Goal: Transaction & Acquisition: Book appointment/travel/reservation

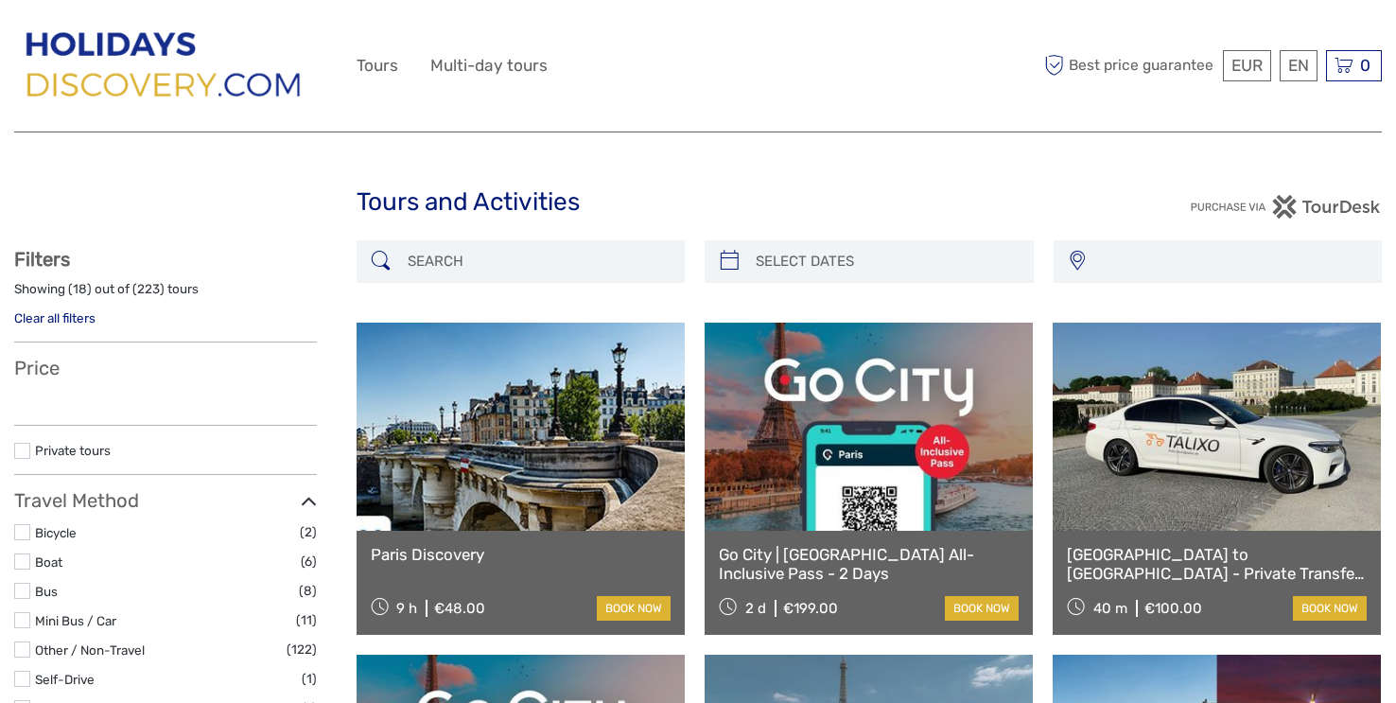
select select
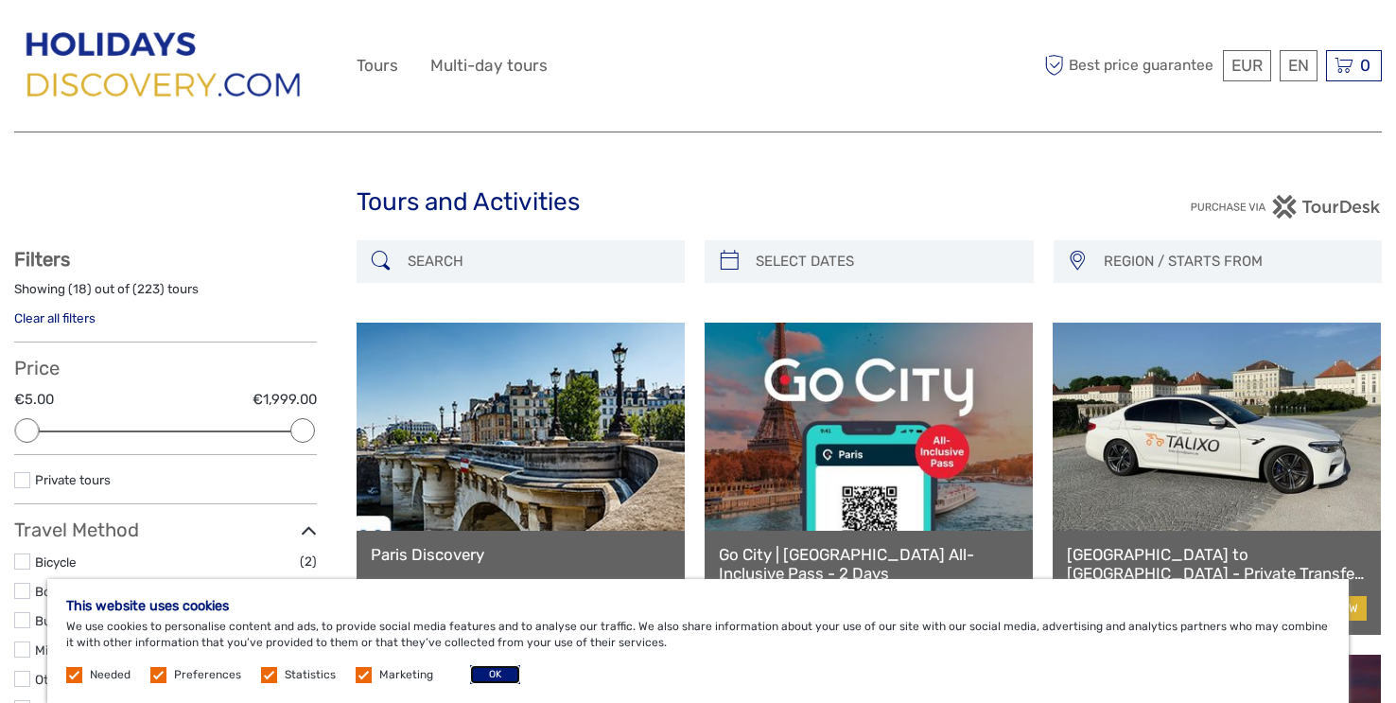
click at [520, 671] on button "OK" at bounding box center [495, 674] width 50 height 19
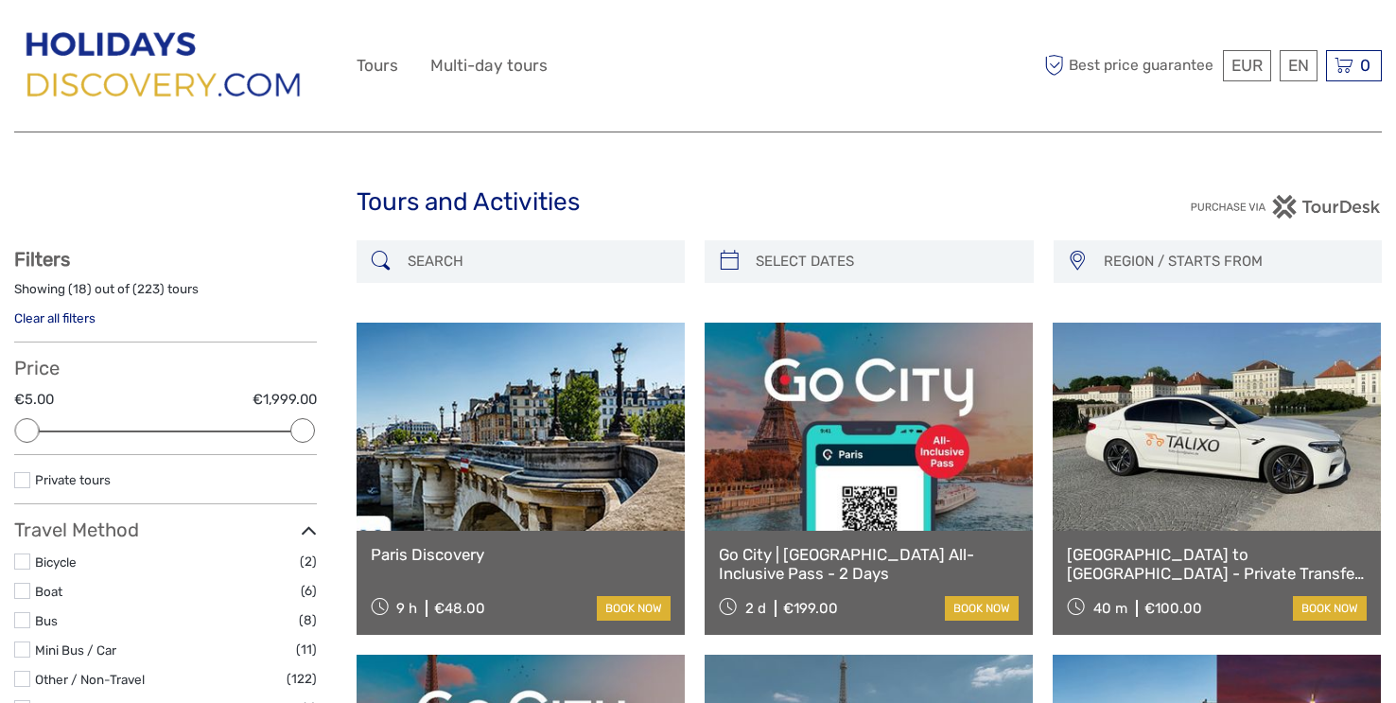
click at [458, 508] on link at bounding box center [521, 426] width 328 height 208
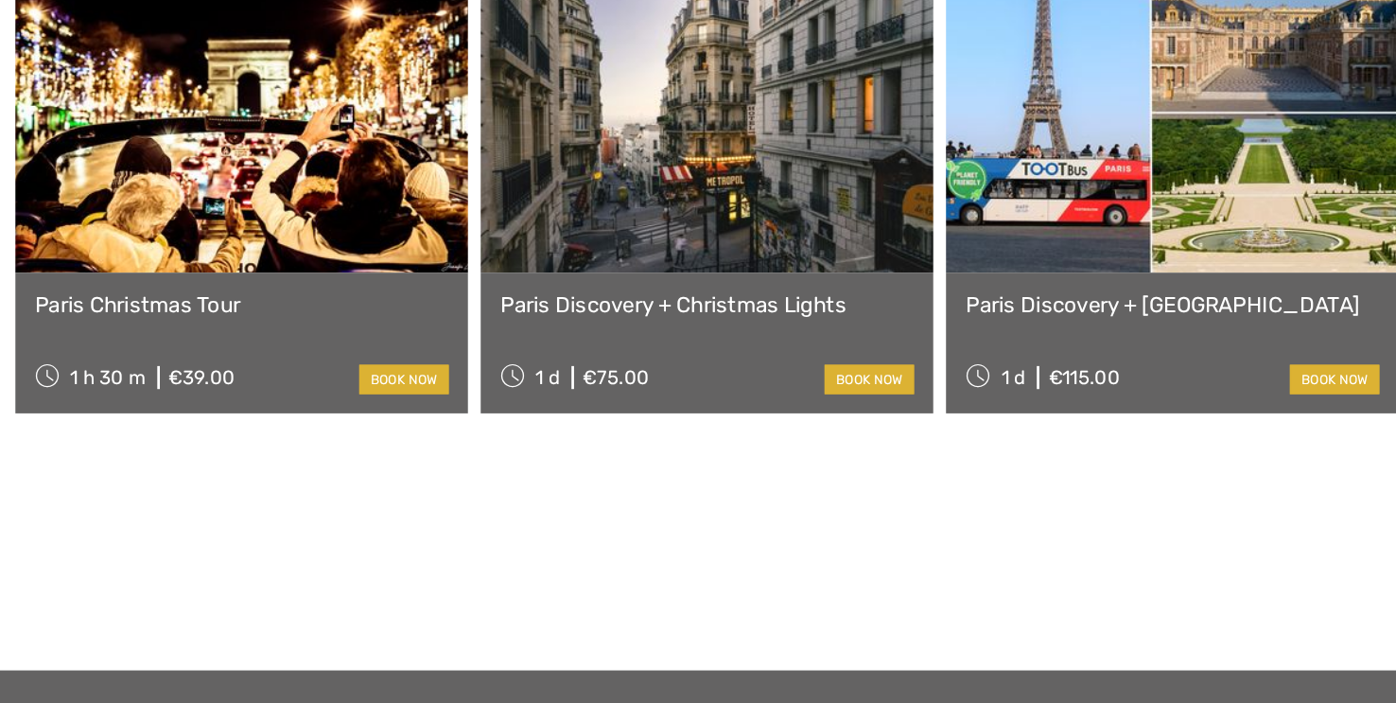
scroll to position [2131, 0]
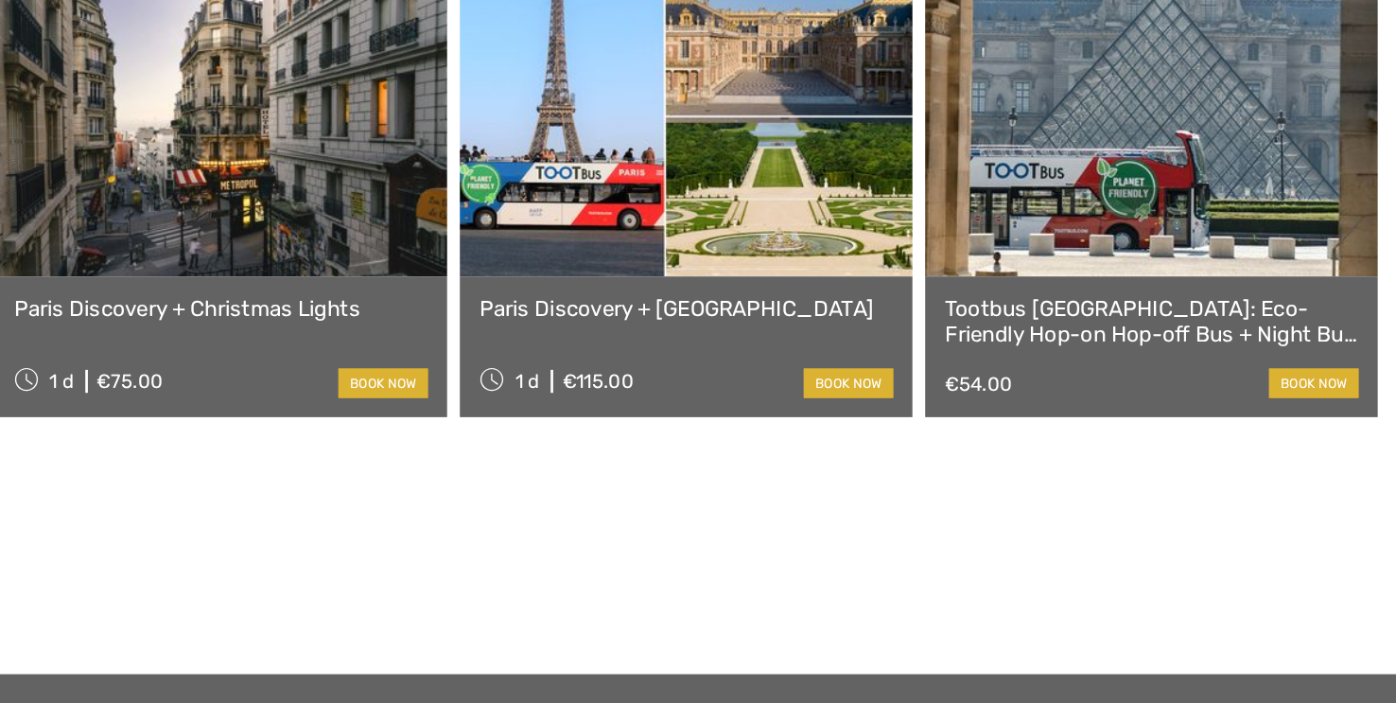
click at [847, 418] on link "Paris Discovery + [GEOGRAPHIC_DATA]" at bounding box center [870, 408] width 306 height 19
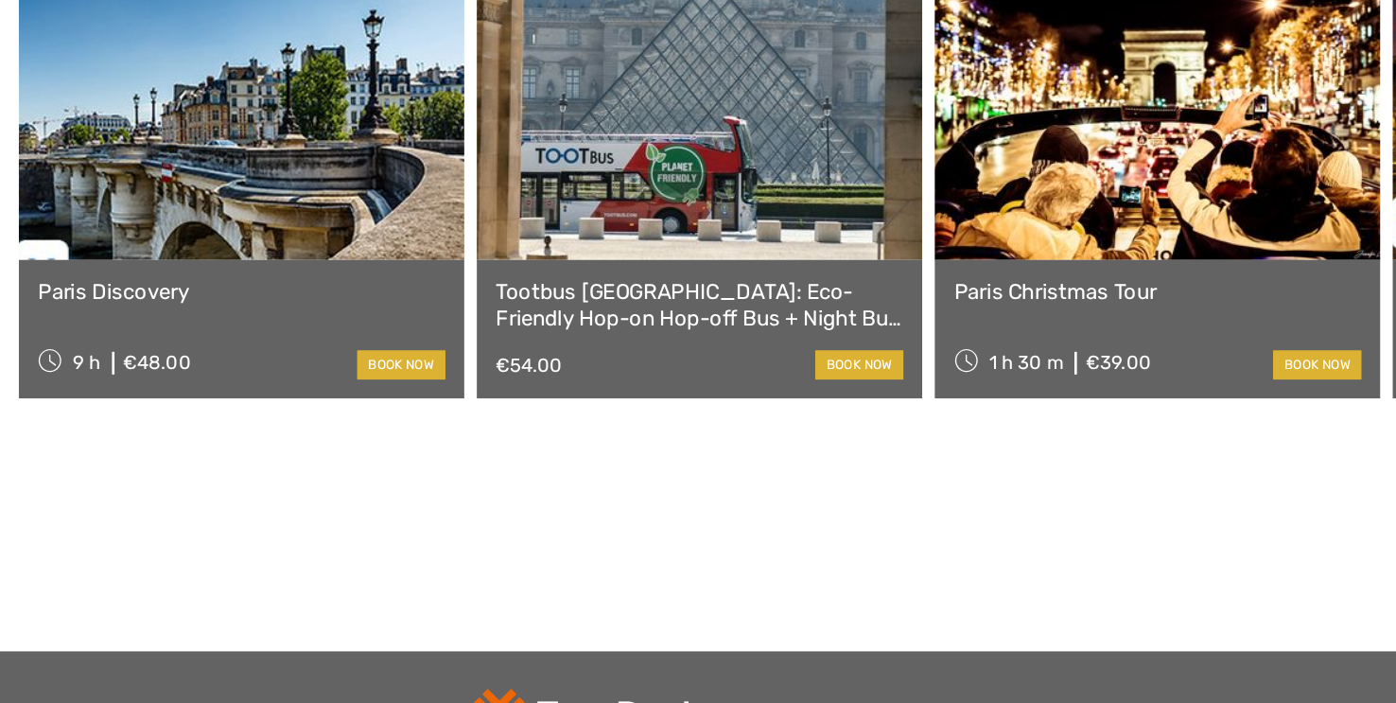
scroll to position [2144, 0]
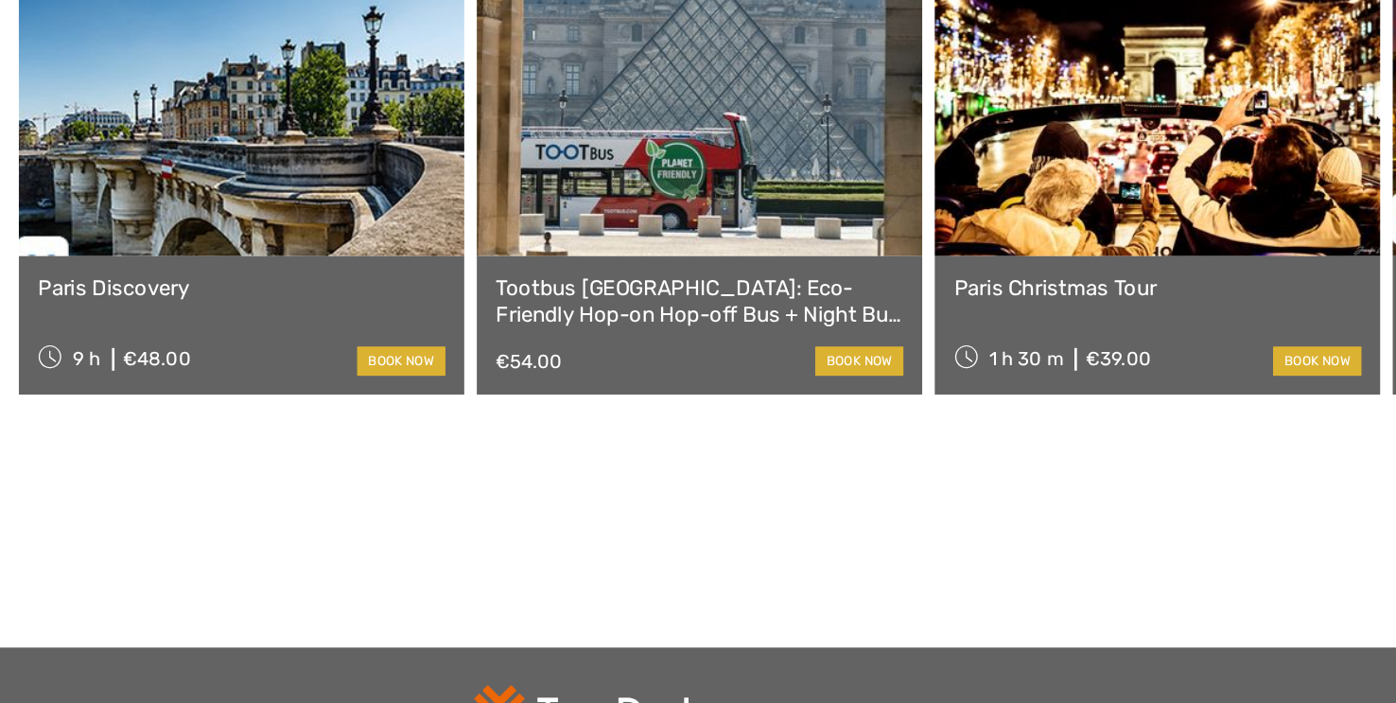
click at [464, 367] on link at bounding box center [525, 263] width 335 height 208
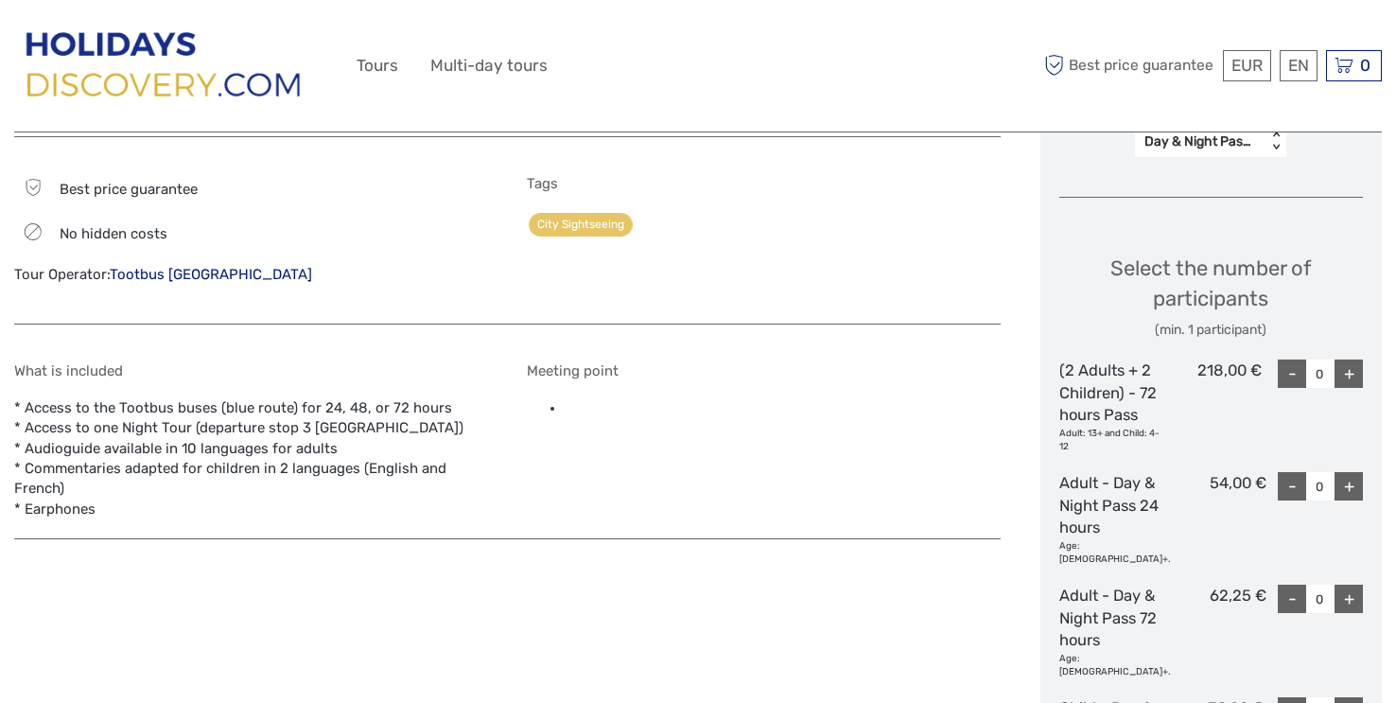
scroll to position [814, 0]
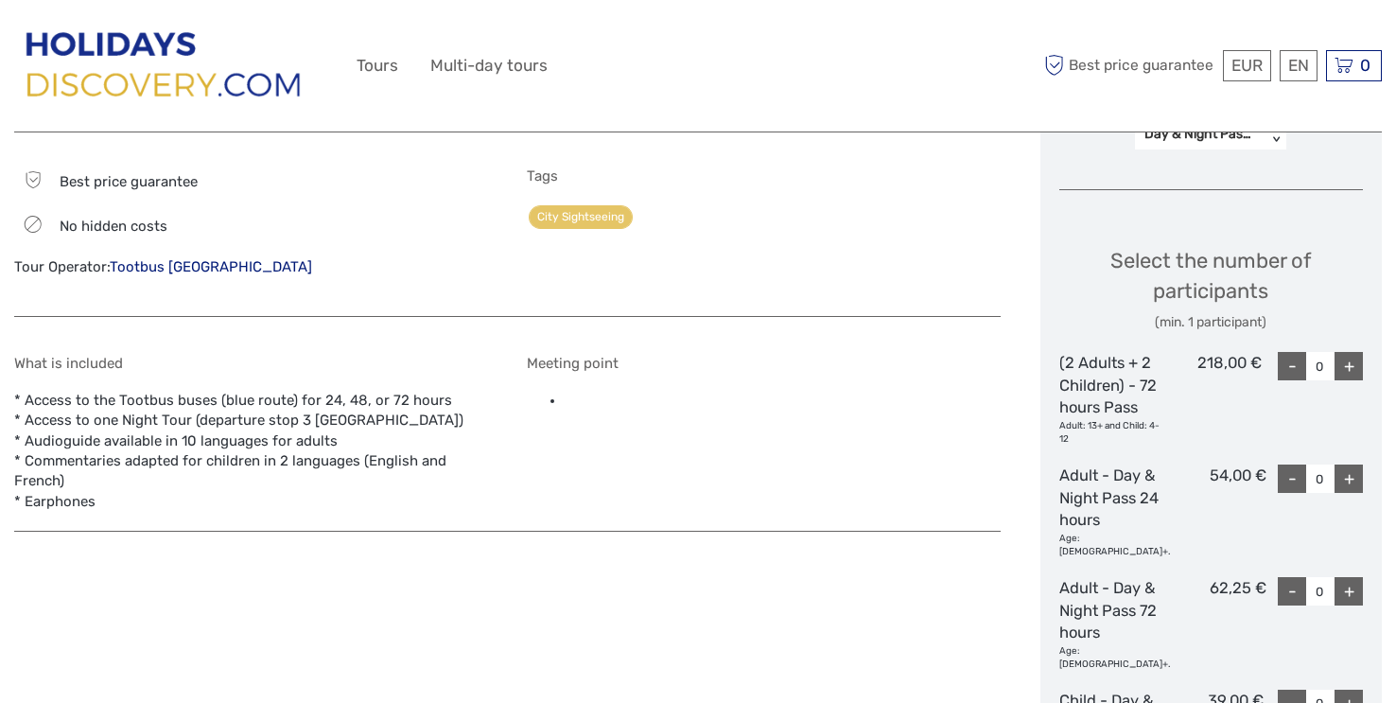
click at [1215, 401] on div "218,00 €" at bounding box center [1210, 399] width 101 height 94
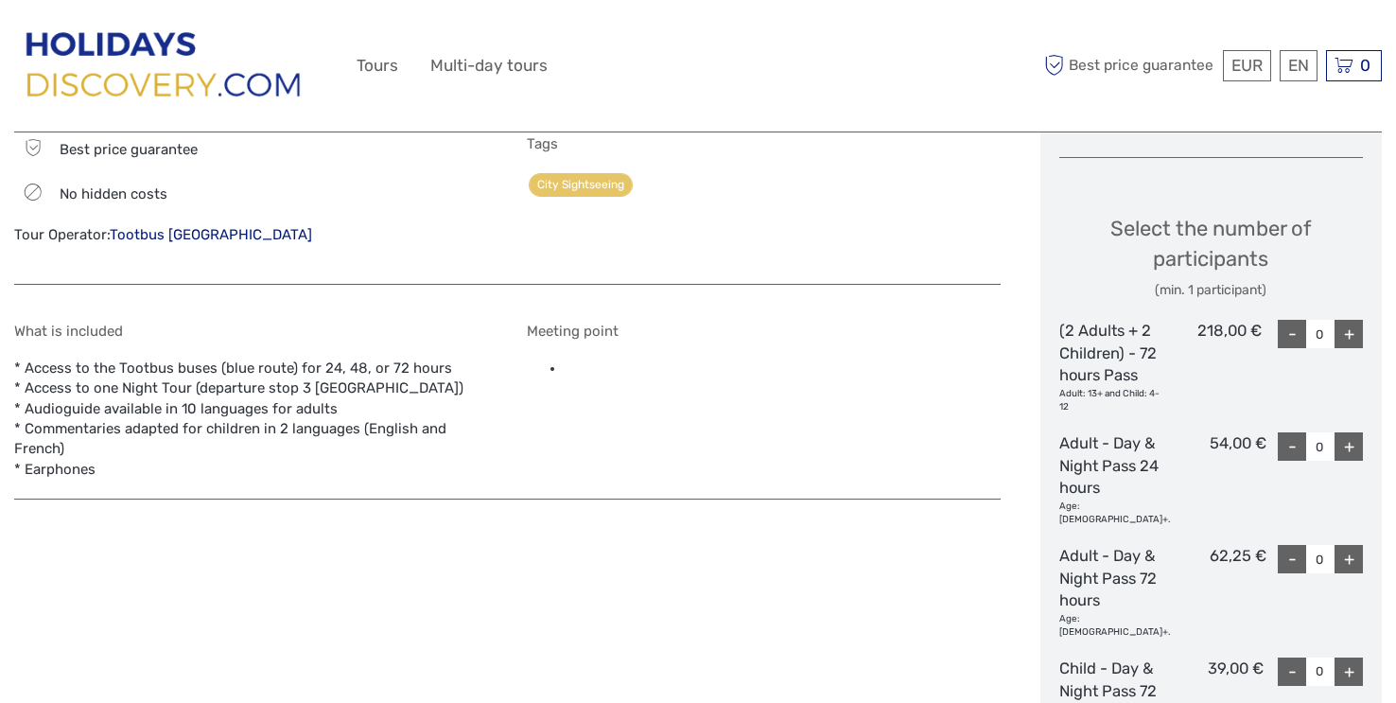
scroll to position [848, 0]
click at [1351, 335] on div "+" at bounding box center [1348, 332] width 28 height 28
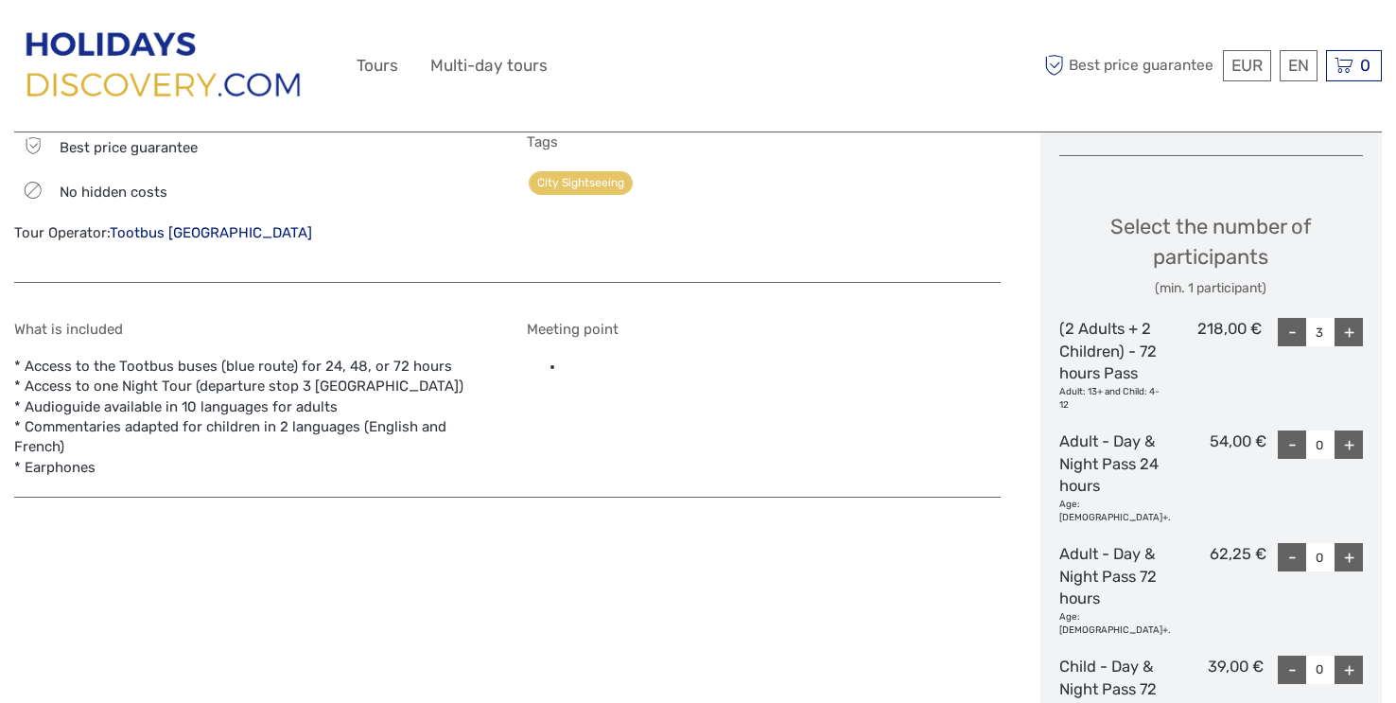
type input "4"
drag, startPoint x: 1351, startPoint y: 335, endPoint x: 1346, endPoint y: 459, distance: 124.0
click at [1346, 459] on div "Select the number of participants (min. 1 participant) (2 Adults + 2 Children) …" at bounding box center [1211, 641] width 305 height 910
click at [1346, 459] on div "+" at bounding box center [1348, 444] width 28 height 28
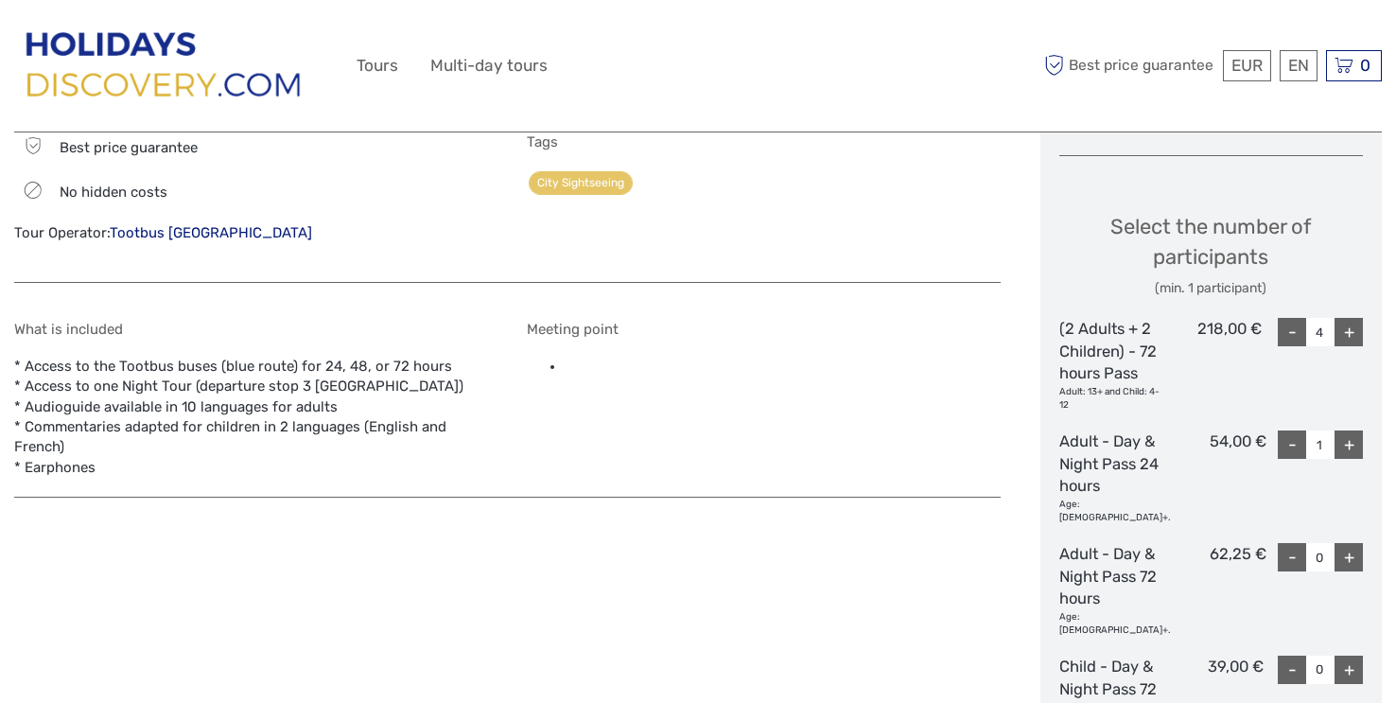
type input "2"
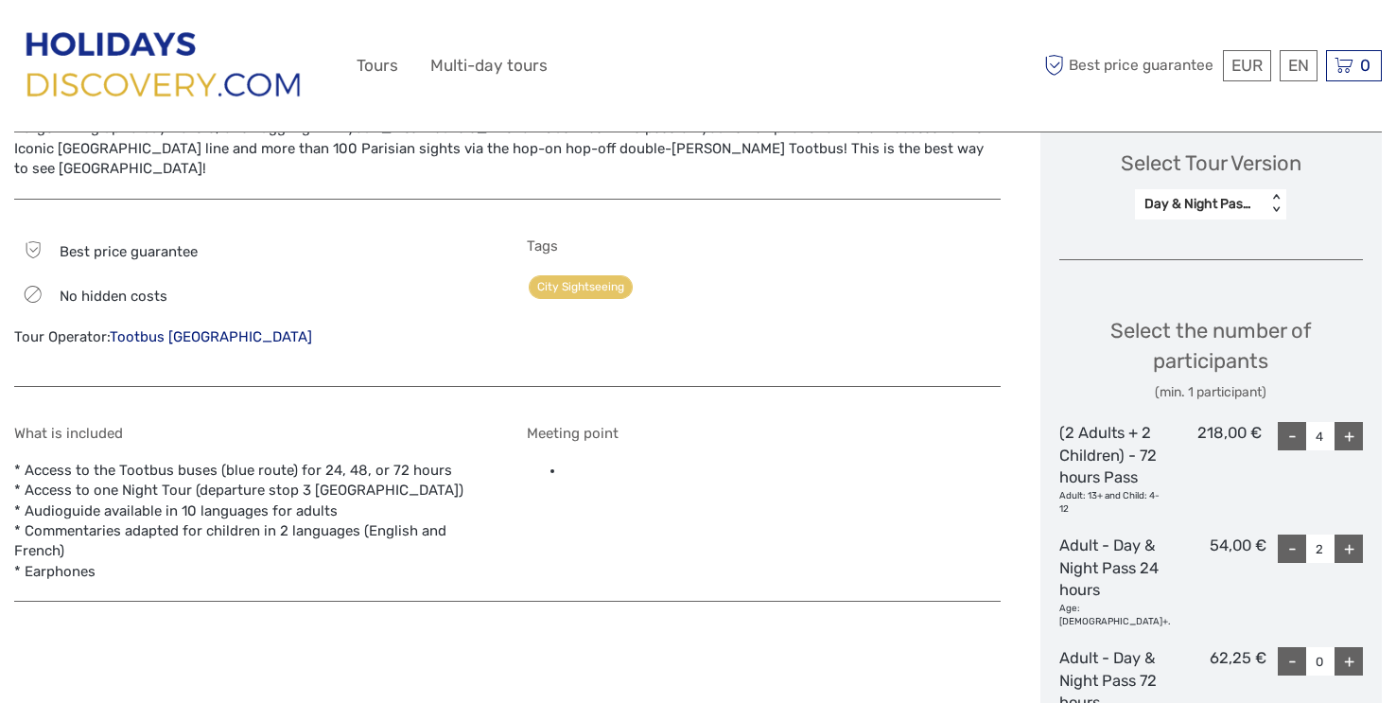
scroll to position [748, 0]
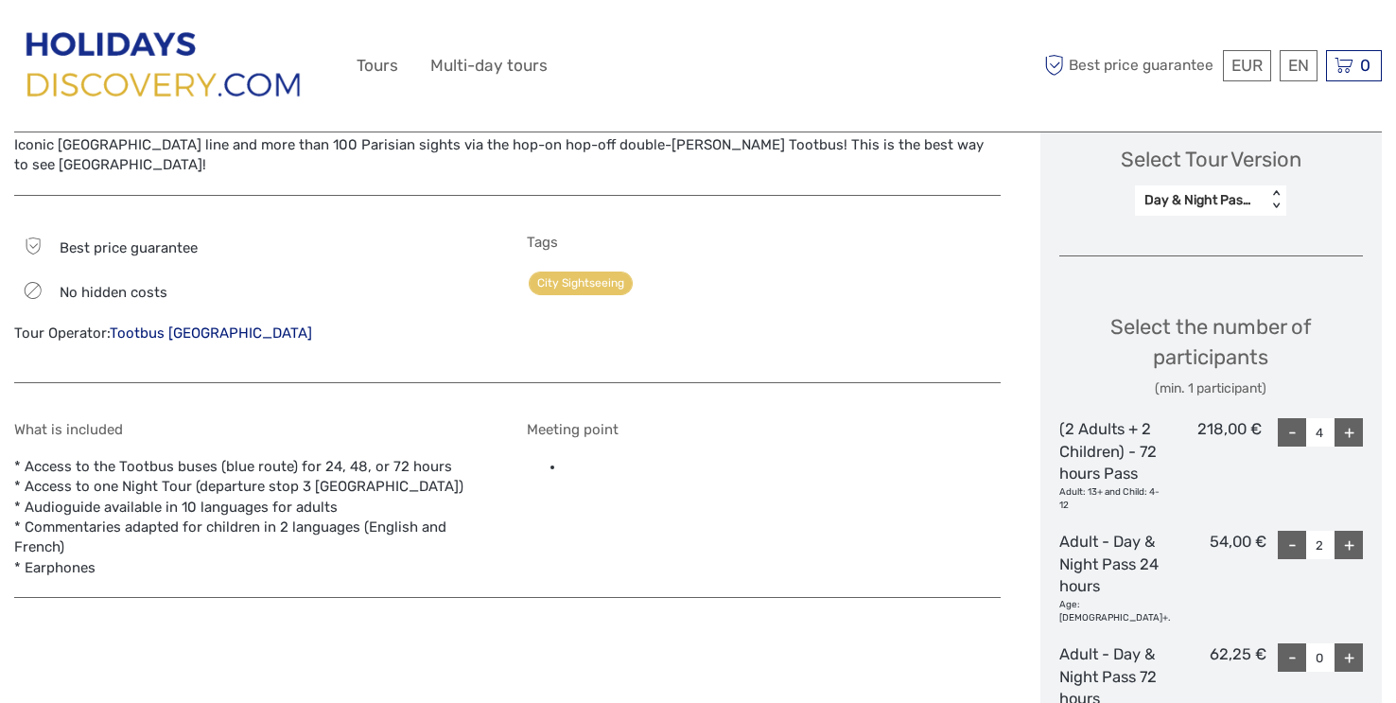
click at [1292, 443] on div "-" at bounding box center [1292, 432] width 28 height 28
type input "0"
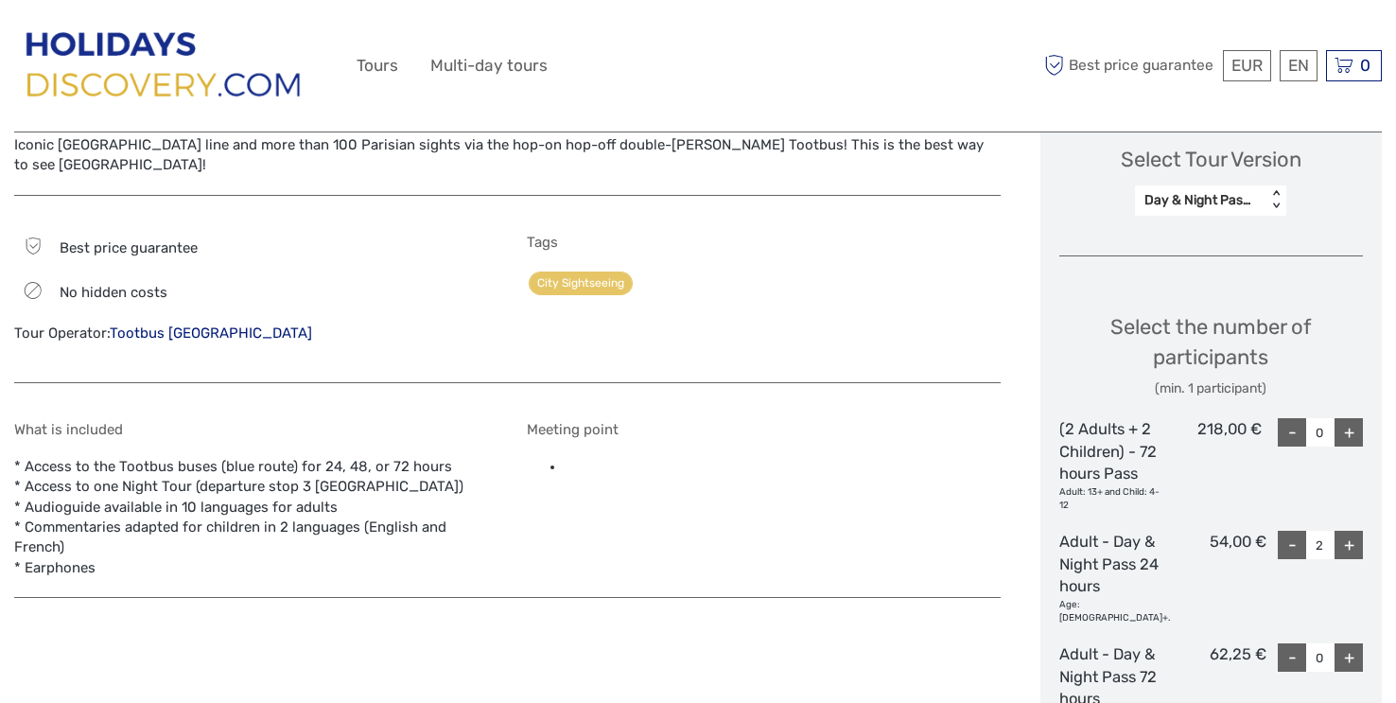
click at [1292, 559] on div "-" at bounding box center [1292, 545] width 28 height 28
type input "0"
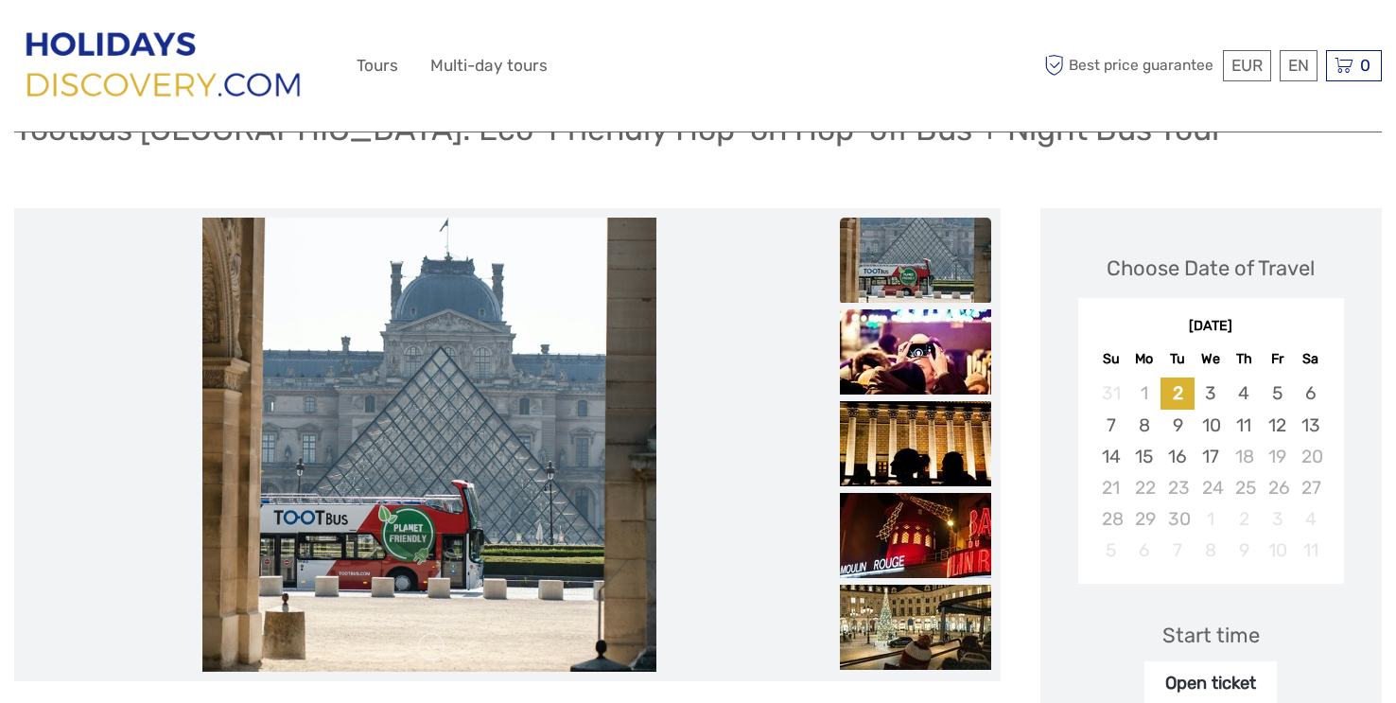
scroll to position [0, 0]
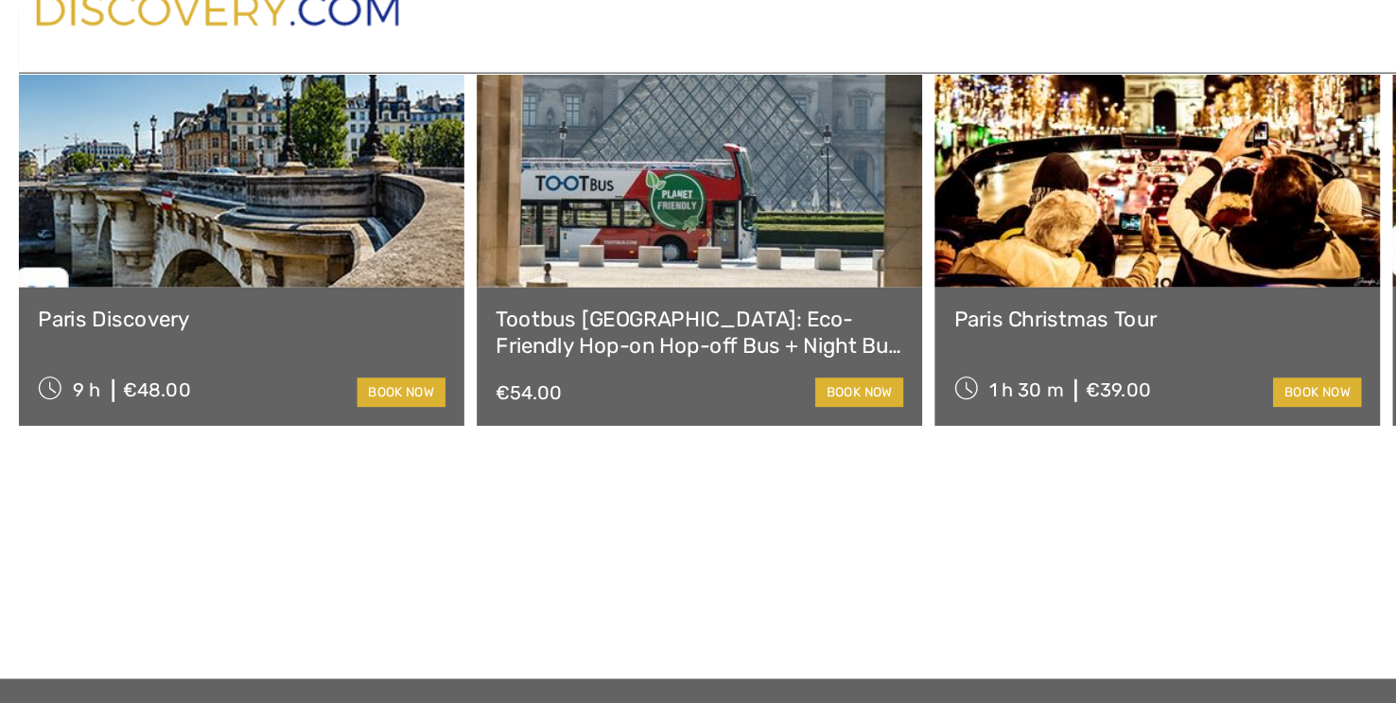
scroll to position [2218, 0]
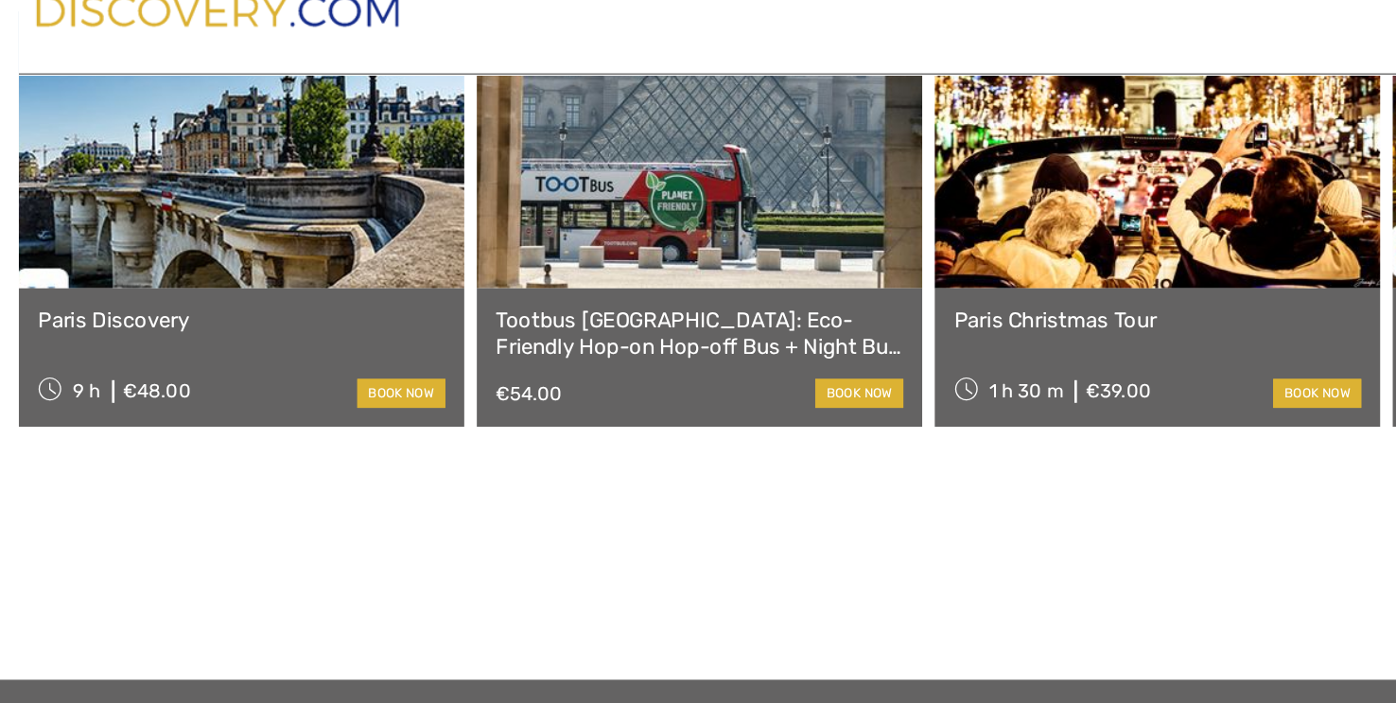
click at [540, 293] on link at bounding box center [525, 189] width 335 height 208
